Goal: Navigation & Orientation: Understand site structure

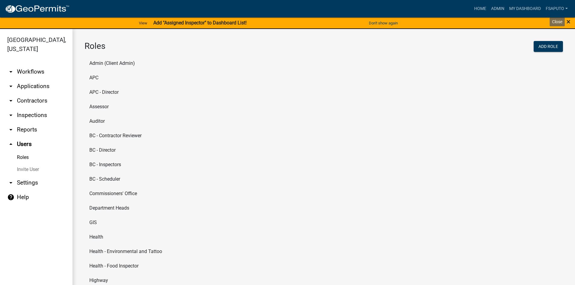
click at [568, 22] on span "×" at bounding box center [568, 21] width 4 height 8
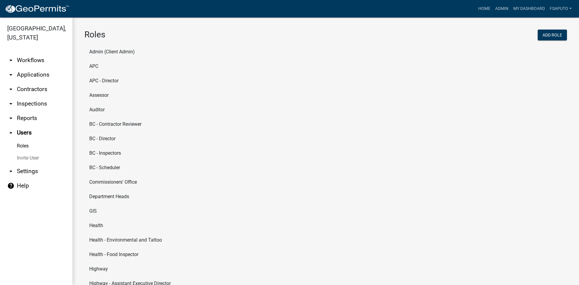
click at [27, 148] on link "Roles" at bounding box center [36, 146] width 72 height 12
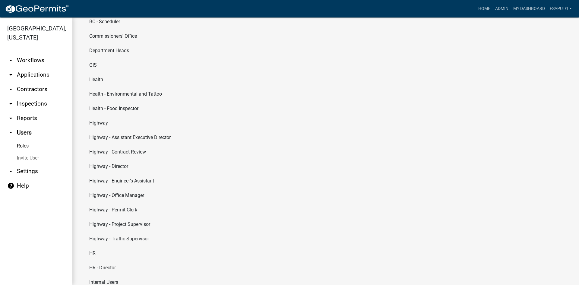
scroll to position [58, 0]
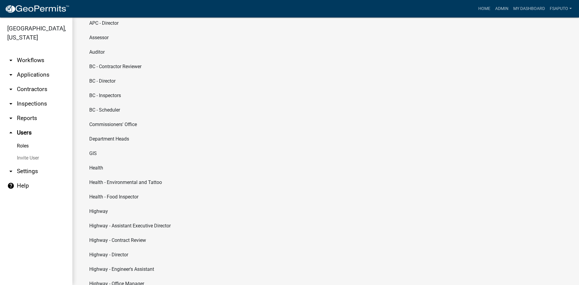
click at [35, 59] on link "arrow_drop_down Workflows" at bounding box center [36, 60] width 72 height 14
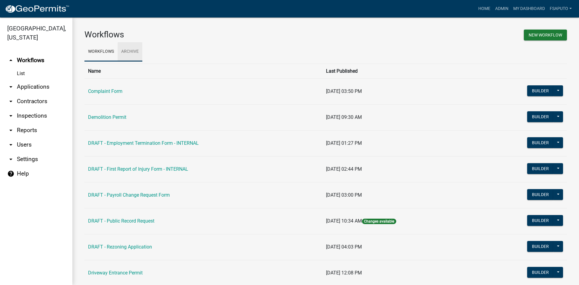
click at [131, 51] on link "Archive" at bounding box center [130, 51] width 25 height 19
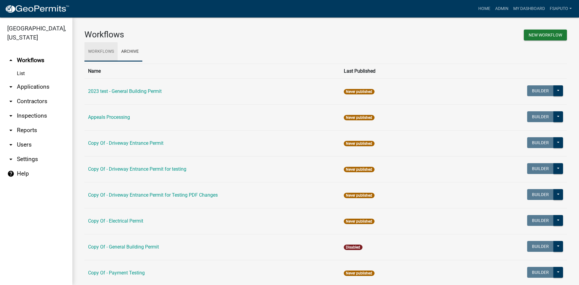
click at [102, 52] on link "Workflows" at bounding box center [100, 51] width 33 height 19
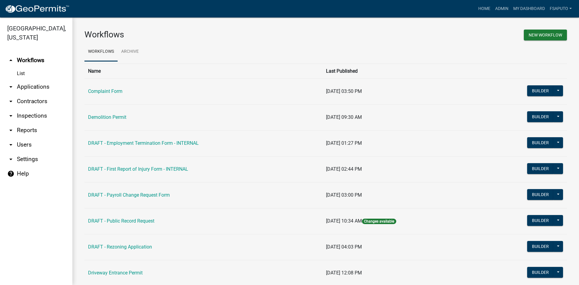
click at [12, 114] on icon "arrow_drop_down" at bounding box center [10, 115] width 7 height 7
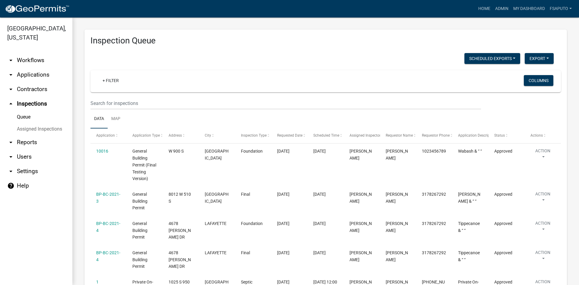
click at [12, 142] on icon "arrow_drop_down" at bounding box center [10, 142] width 7 height 7
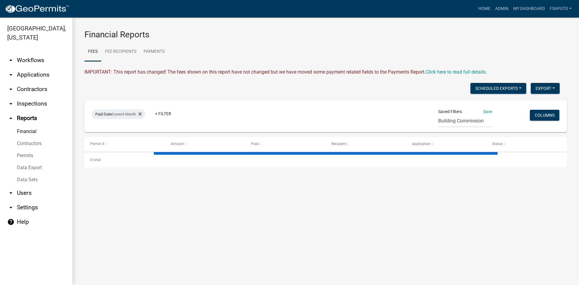
click at [10, 118] on icon "arrow_drop_up" at bounding box center [10, 118] width 7 height 7
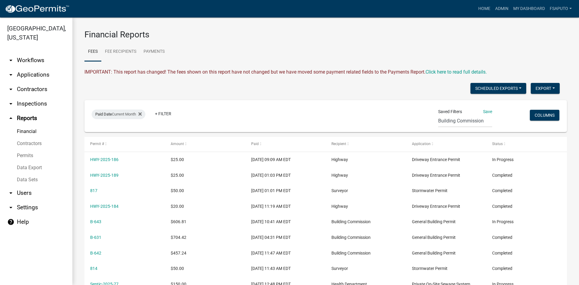
click at [9, 117] on icon "arrow_drop_up" at bounding box center [10, 118] width 7 height 7
click at [23, 60] on link "arrow_drop_down Workflows" at bounding box center [36, 60] width 72 height 14
